Goal: Navigation & Orientation: Find specific page/section

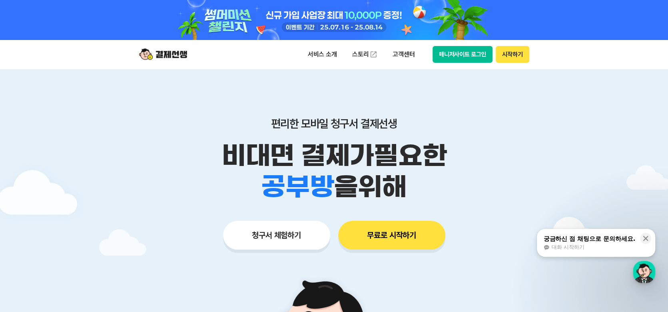
click at [471, 49] on button "매니저사이트 로그인" at bounding box center [462, 54] width 60 height 17
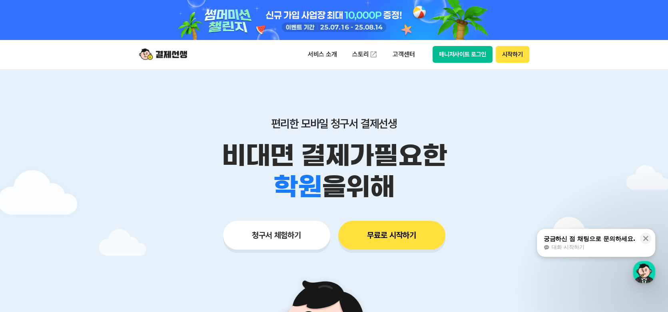
click at [480, 55] on button "매니저사이트 로그인" at bounding box center [462, 54] width 60 height 17
click at [473, 62] on button "매니저사이트 로그인" at bounding box center [462, 54] width 60 height 17
click at [473, 58] on button "매니저사이트 로그인" at bounding box center [462, 54] width 60 height 17
click at [463, 52] on button "매니저사이트 로그인" at bounding box center [462, 54] width 60 height 17
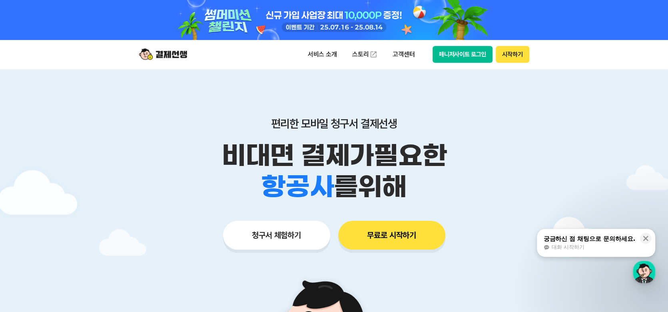
click at [463, 53] on button "매니저사이트 로그인" at bounding box center [462, 54] width 60 height 17
click at [475, 51] on button "매니저사이트 로그인" at bounding box center [462, 54] width 60 height 17
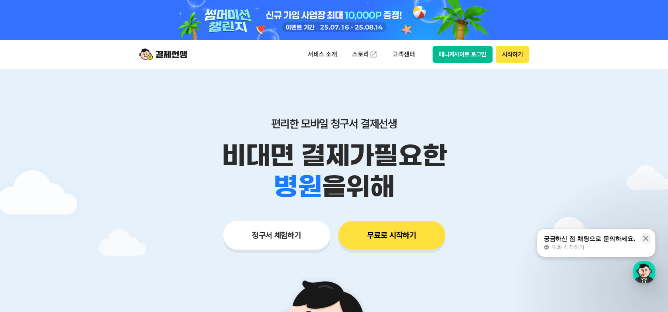
click at [481, 57] on button "매니저사이트 로그인" at bounding box center [462, 54] width 60 height 17
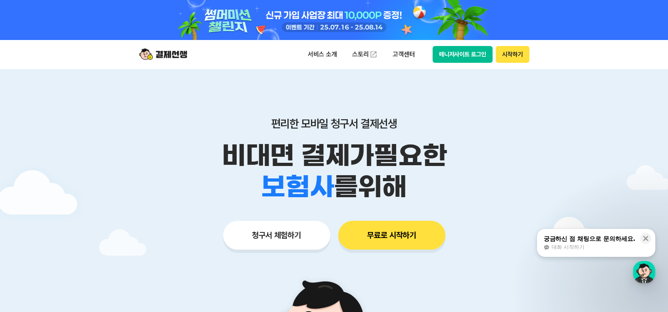
click at [471, 61] on button "매니저사이트 로그인" at bounding box center [462, 54] width 60 height 17
click at [447, 48] on button "매니저사이트 로그인" at bounding box center [462, 54] width 60 height 17
